Goal: Task Accomplishment & Management: Manage account settings

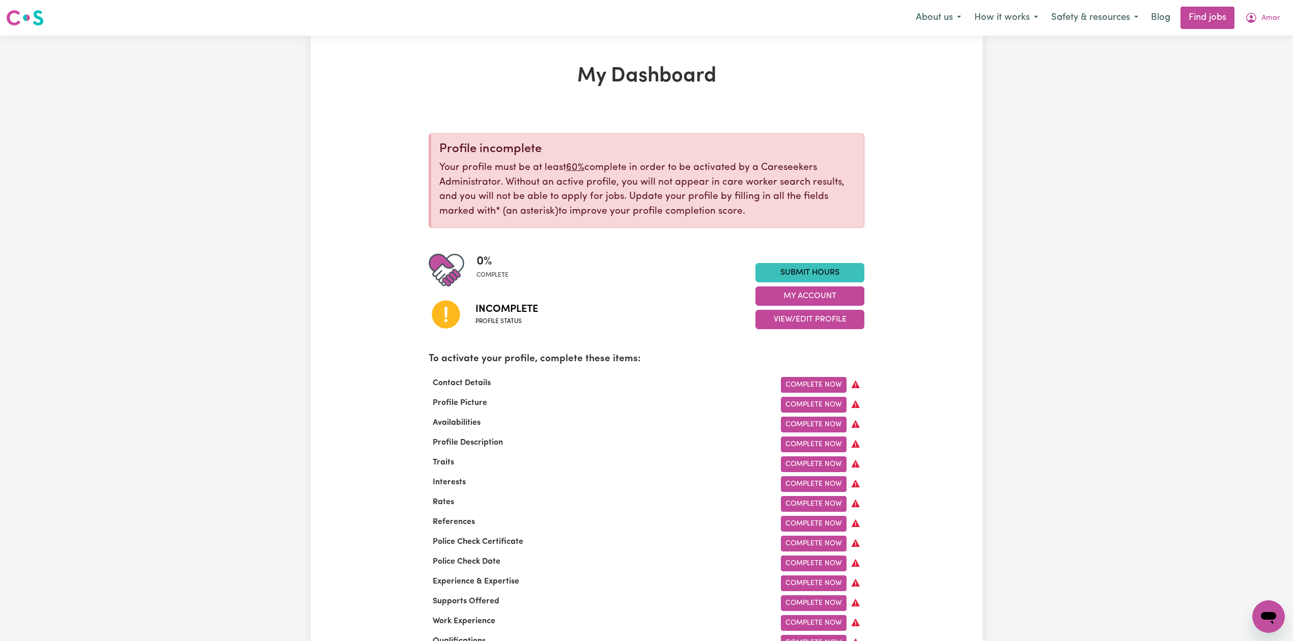
click at [1292, 25] on div "Menu About us How it works Safety & resources Blog Find jobs Amar" at bounding box center [646, 17] width 1293 height 23
click at [1271, 13] on span "Amar" at bounding box center [1270, 18] width 19 height 11
click at [1228, 74] on link "Logout" at bounding box center [1246, 77] width 80 height 19
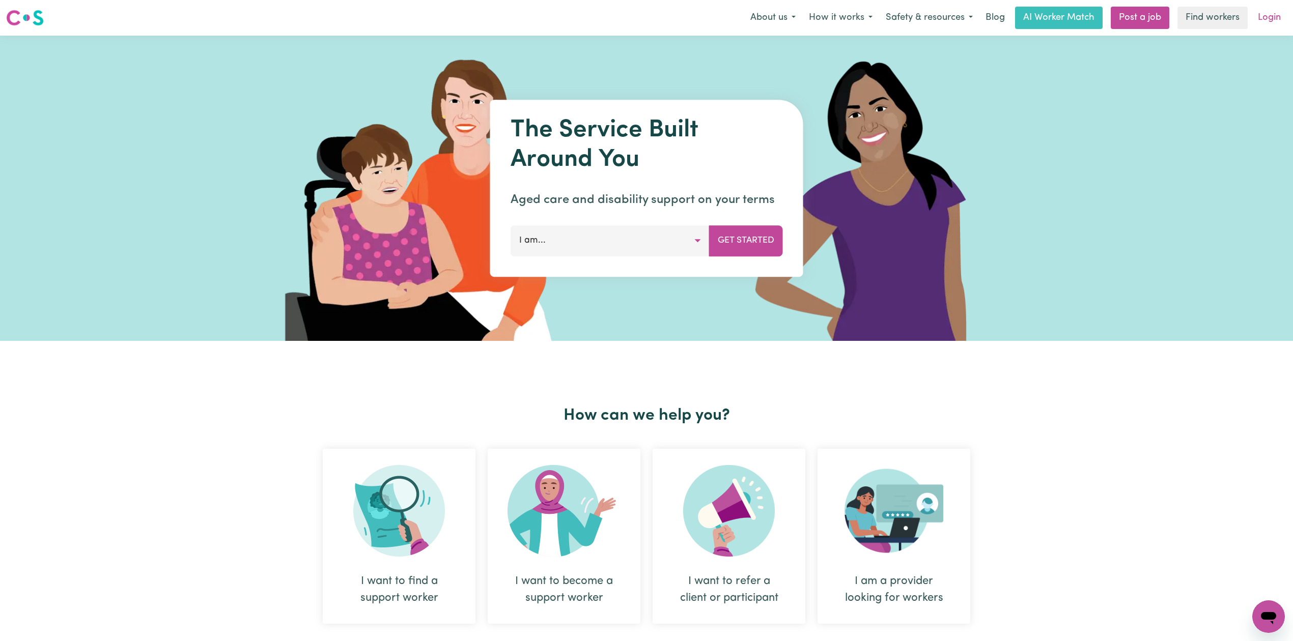
click at [1272, 19] on link "Login" at bounding box center [1269, 18] width 35 height 22
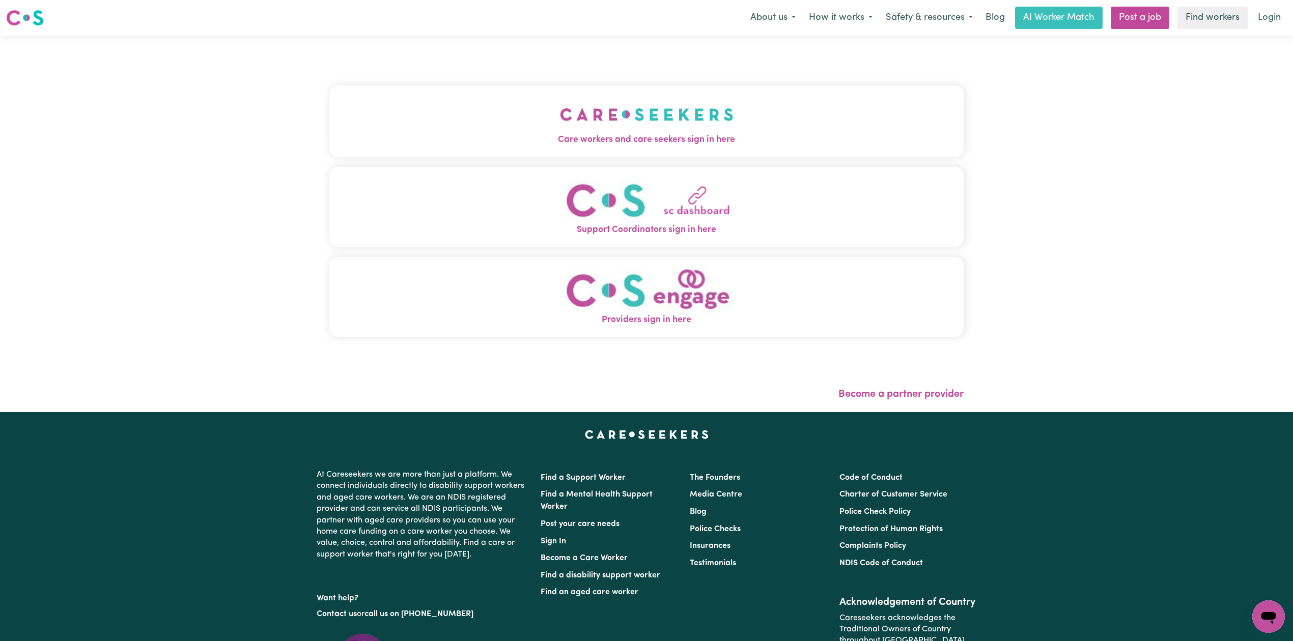
click at [477, 137] on span "Care workers and care seekers sign in here" at bounding box center [646, 139] width 634 height 13
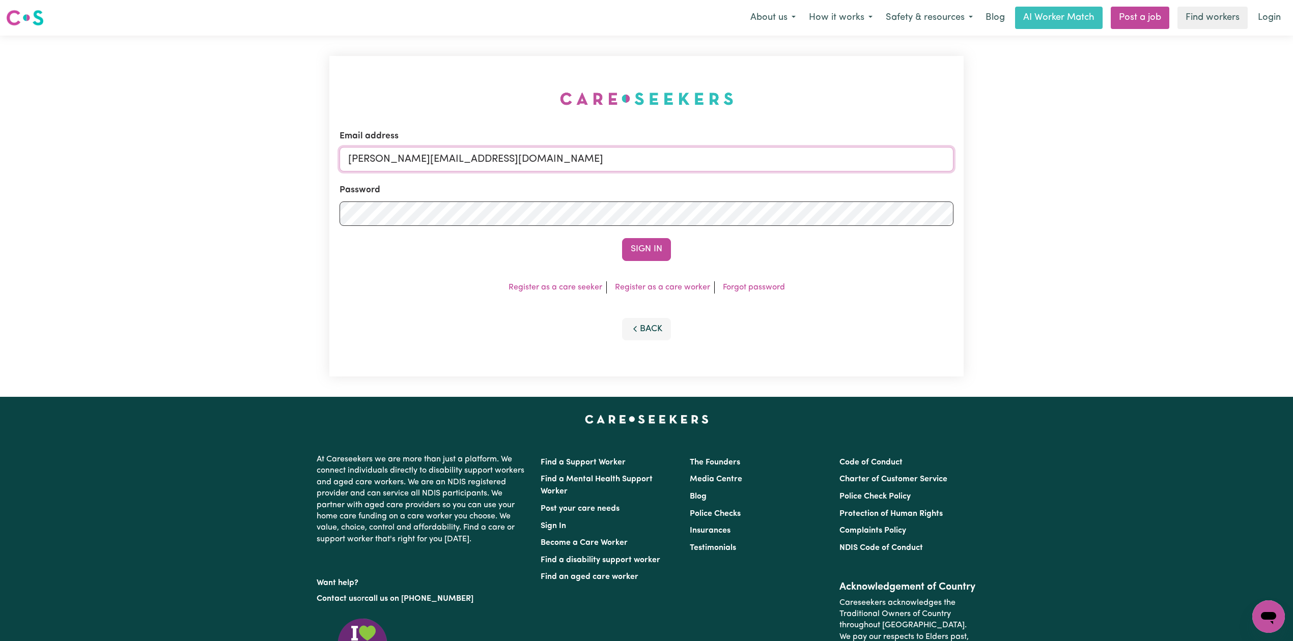
drag, startPoint x: 492, startPoint y: 163, endPoint x: 488, endPoint y: 169, distance: 7.3
click at [491, 163] on input "[PERSON_NAME][EMAIL_ADDRESS][DOMAIN_NAME]" at bounding box center [646, 159] width 614 height 24
drag, startPoint x: 402, startPoint y: 154, endPoint x: 691, endPoint y: 196, distance: 292.2
click at [691, 196] on form "Email address Superuser~[EMAIL_ADDRESS][DOMAIN_NAME] Password Sign In" at bounding box center [646, 195] width 614 height 131
type input "Superuser~[EMAIL_ADDRESS][DOMAIN_NAME]"
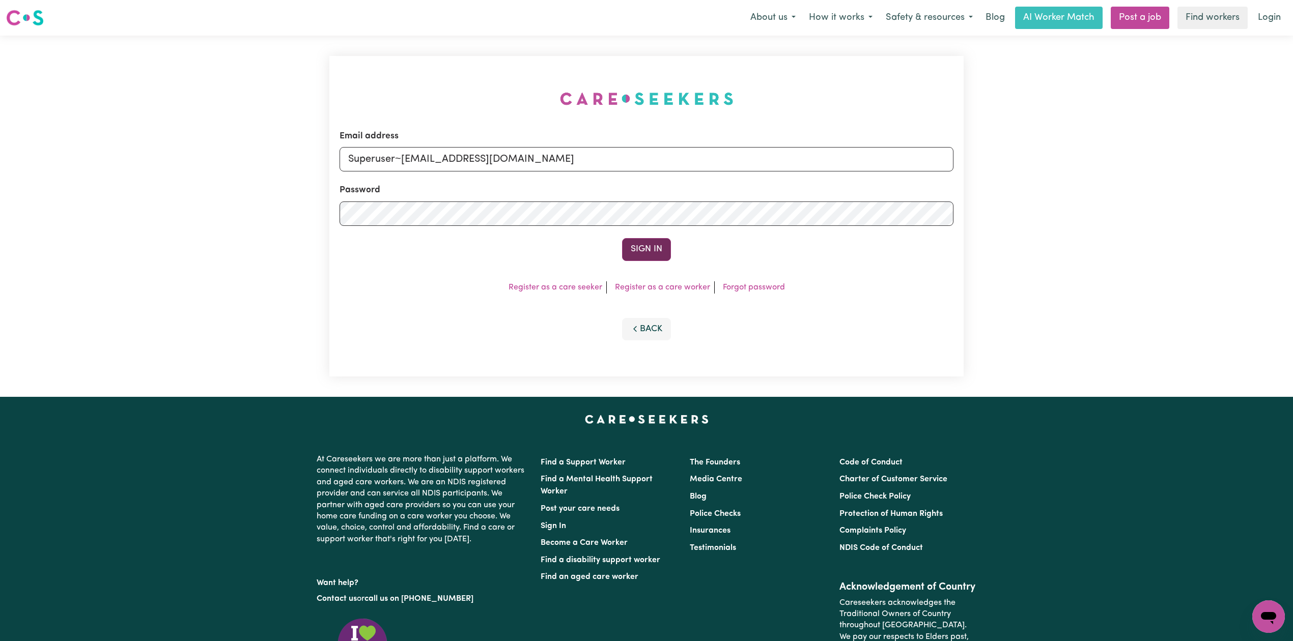
click at [636, 245] on button "Sign In" at bounding box center [646, 249] width 49 height 22
